Goal: Transaction & Acquisition: Purchase product/service

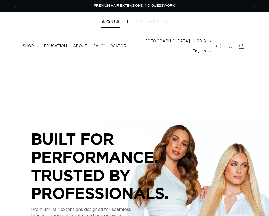
click at [215, 45] on span "Search" at bounding box center [218, 46] width 11 height 11
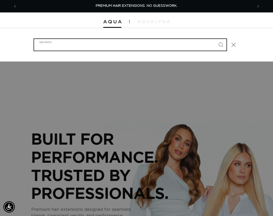
click at [112, 46] on input "Search" at bounding box center [130, 45] width 192 height 12
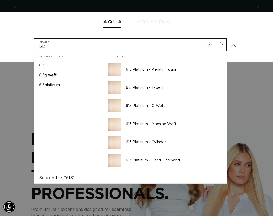
scroll to position [0, 236]
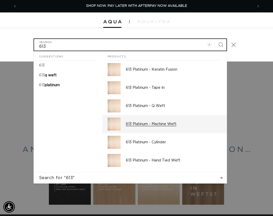
type input "613"
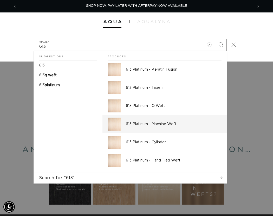
click at [149, 123] on p "613 Platinum - Machine Weft" at bounding box center [174, 124] width 96 height 5
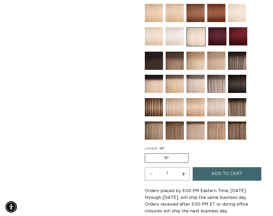
scroll to position [338, 0]
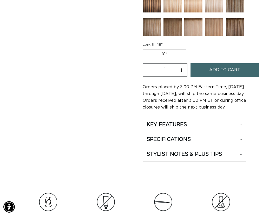
click at [206, 72] on button "Add to cart" at bounding box center [224, 69] width 69 height 13
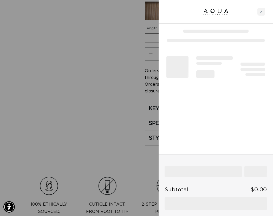
scroll to position [0, 236]
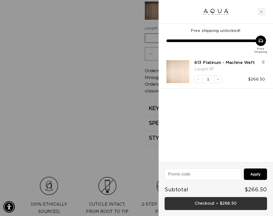
click at [205, 202] on link "Checkout • $266.50" at bounding box center [215, 203] width 102 height 13
